Goal: Find specific page/section: Find specific page/section

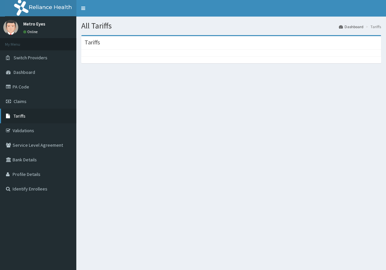
click at [22, 115] on span "Tariffs" at bounding box center [20, 116] width 12 height 6
click at [17, 116] on span "Tariffs" at bounding box center [20, 116] width 12 height 6
click at [16, 116] on span "Tariffs" at bounding box center [20, 116] width 12 height 6
click at [25, 115] on span "Tariffs" at bounding box center [20, 116] width 12 height 6
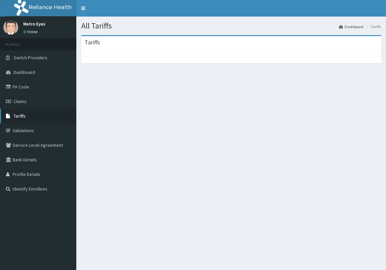
click at [12, 116] on icon at bounding box center [9, 116] width 7 height 5
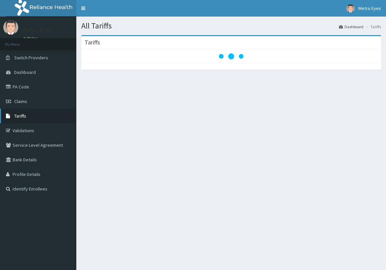
click at [12, 116] on icon at bounding box center [9, 116] width 7 height 5
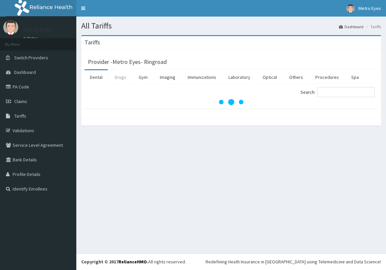
click at [123, 79] on link "Drugs" at bounding box center [120, 77] width 22 height 14
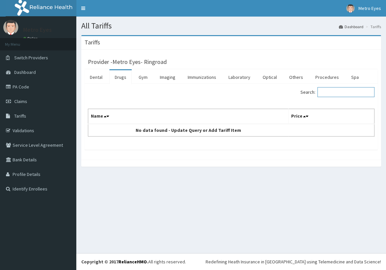
click at [334, 89] on input "Search:" at bounding box center [345, 92] width 57 height 10
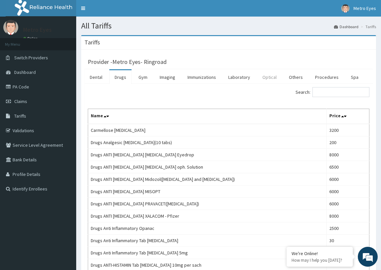
click at [267, 74] on link "Optical" at bounding box center [269, 77] width 25 height 14
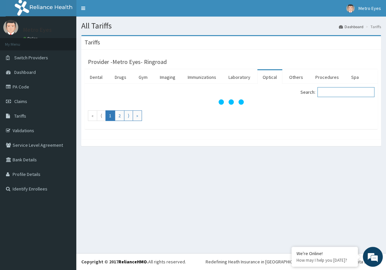
click at [339, 93] on input "Search:" at bounding box center [345, 92] width 57 height 10
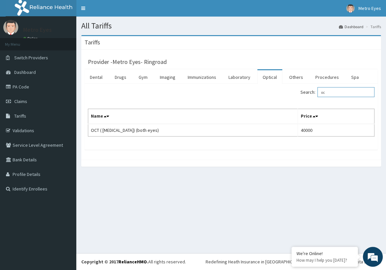
type input "o"
click at [339, 93] on input "cvf" at bounding box center [345, 92] width 57 height 10
type input "c"
type input "central"
click at [21, 85] on link "PA Code" at bounding box center [38, 87] width 76 height 15
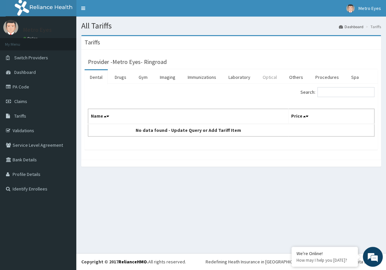
click at [272, 75] on link "Optical" at bounding box center [269, 77] width 25 height 14
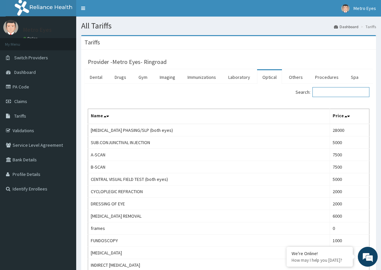
click at [324, 90] on input "Search:" at bounding box center [340, 92] width 57 height 10
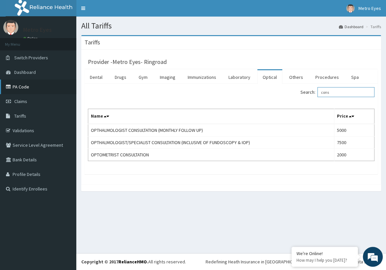
type input "cons"
click at [26, 87] on link "PA Code" at bounding box center [38, 87] width 76 height 15
